Goal: Information Seeking & Learning: Learn about a topic

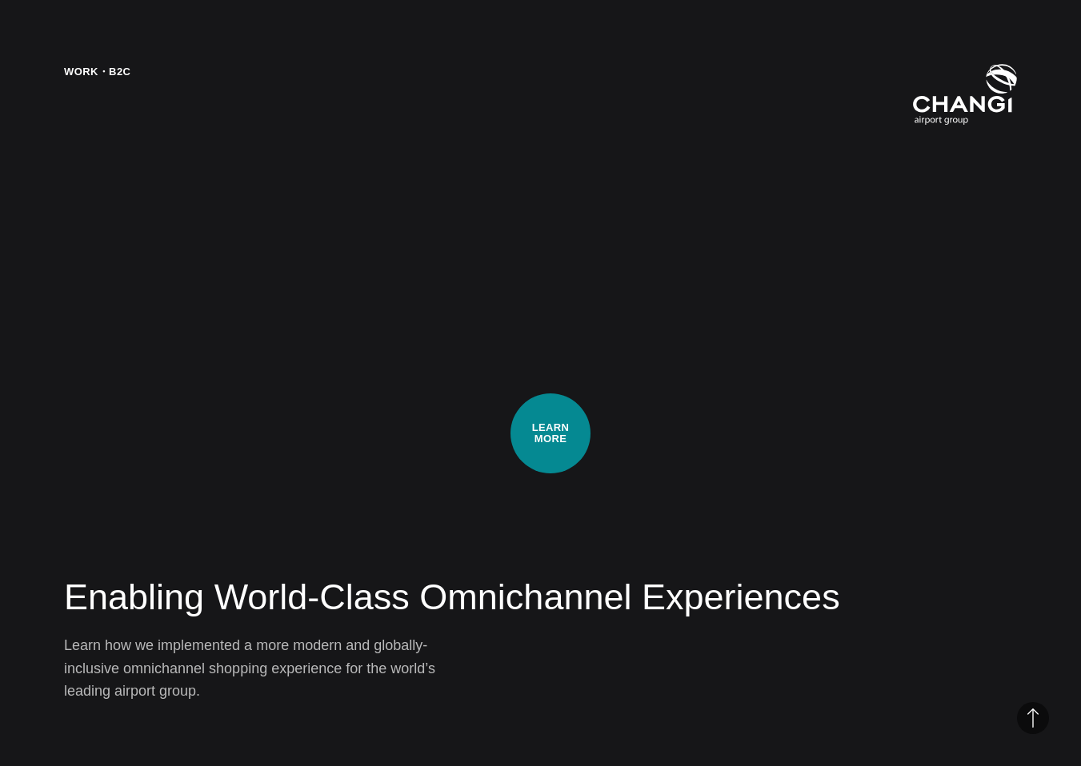
scroll to position [3052, 0]
click at [550, 434] on div "Work・B2C Enabling World-Class Omnichannel Experiences Learn how we implemented …" at bounding box center [540, 383] width 1081 height 766
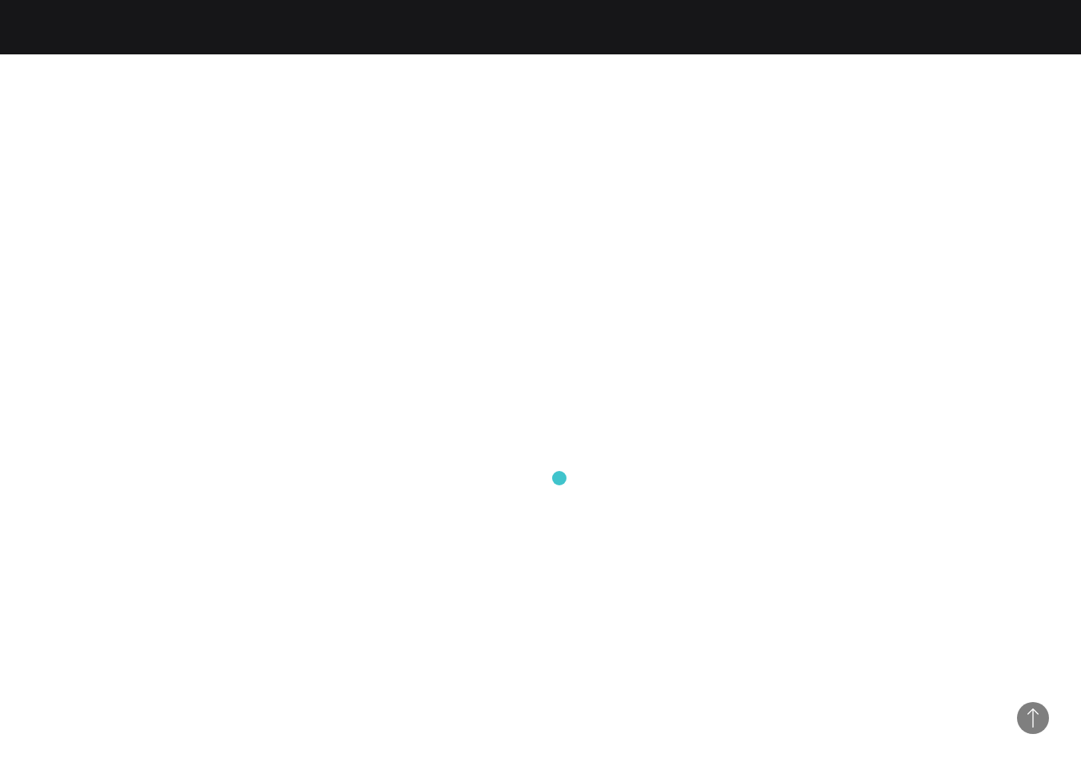
scroll to position [3606, 0]
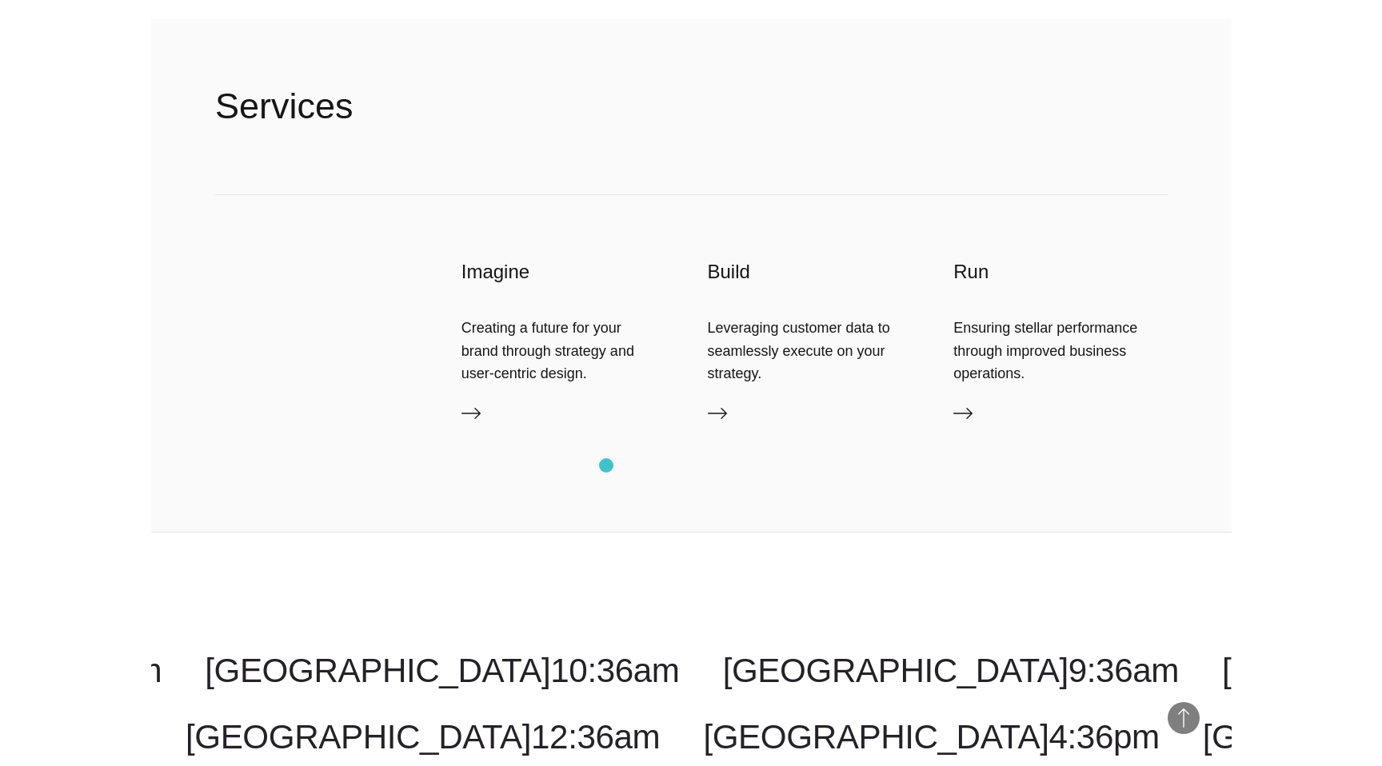
scroll to position [4580, 0]
